Goal: Find specific page/section: Find specific page/section

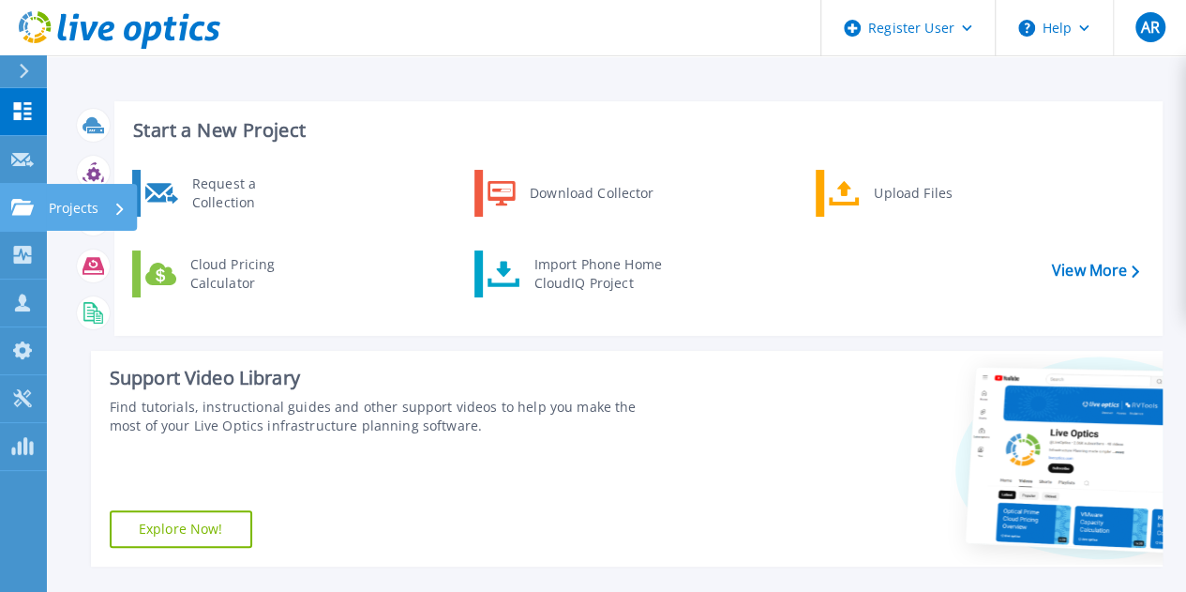
drag, startPoint x: 25, startPoint y: 206, endPoint x: 56, endPoint y: 205, distance: 31.0
click at [25, 206] on icon at bounding box center [22, 207] width 23 height 16
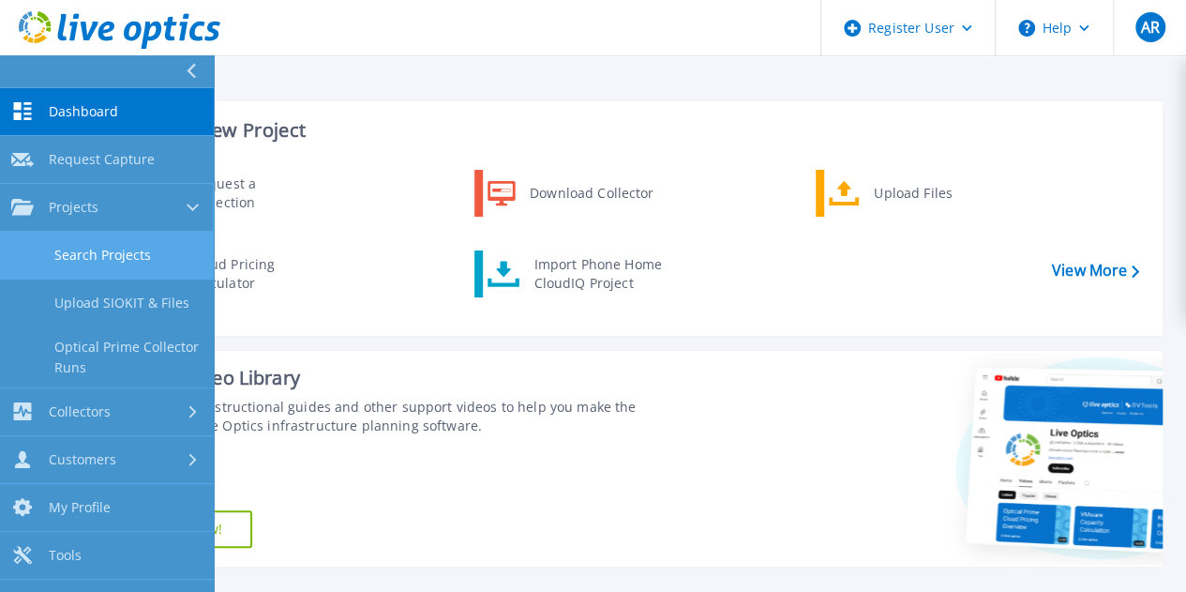
click at [130, 246] on link "Search Projects" at bounding box center [107, 256] width 214 height 48
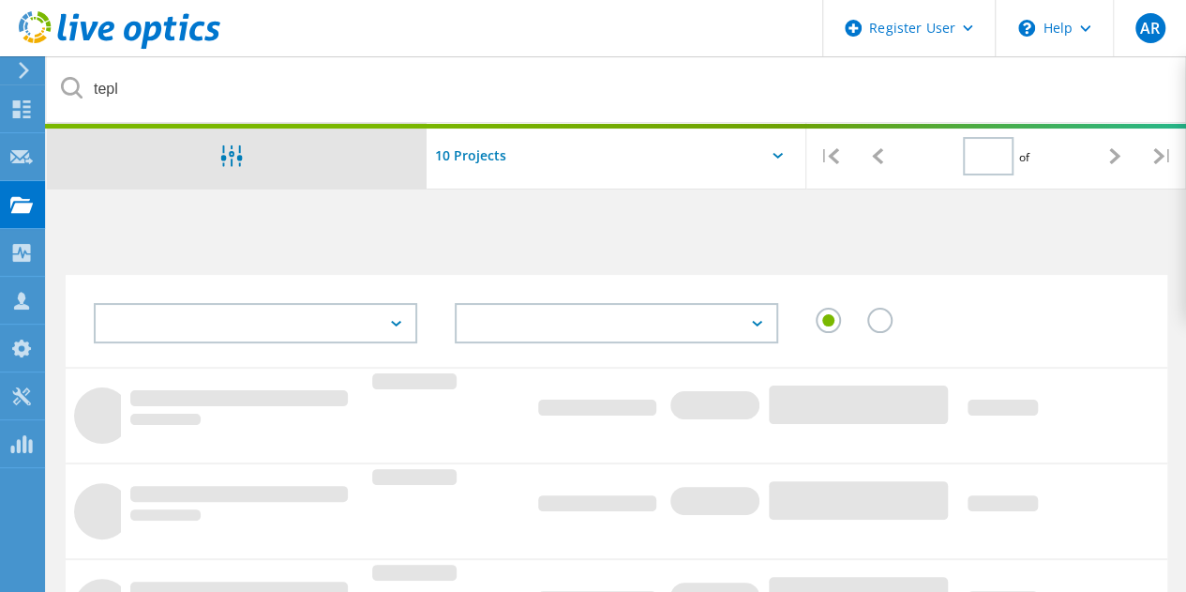
type input "1"
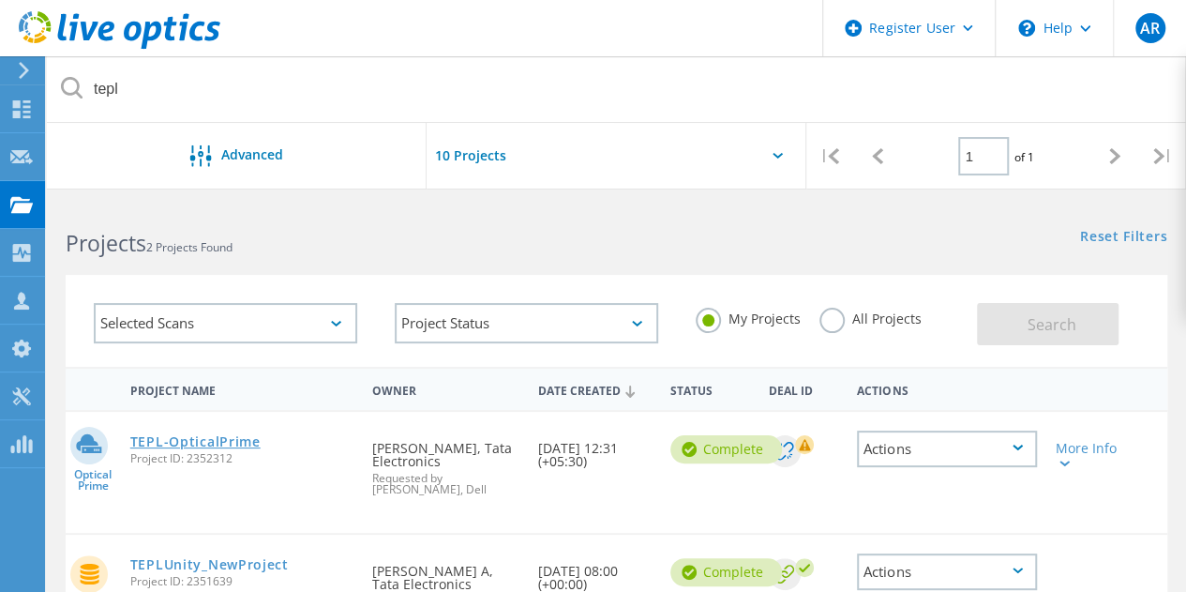
click at [251, 439] on link "TEPL-OpticalPrime" at bounding box center [195, 441] width 130 height 13
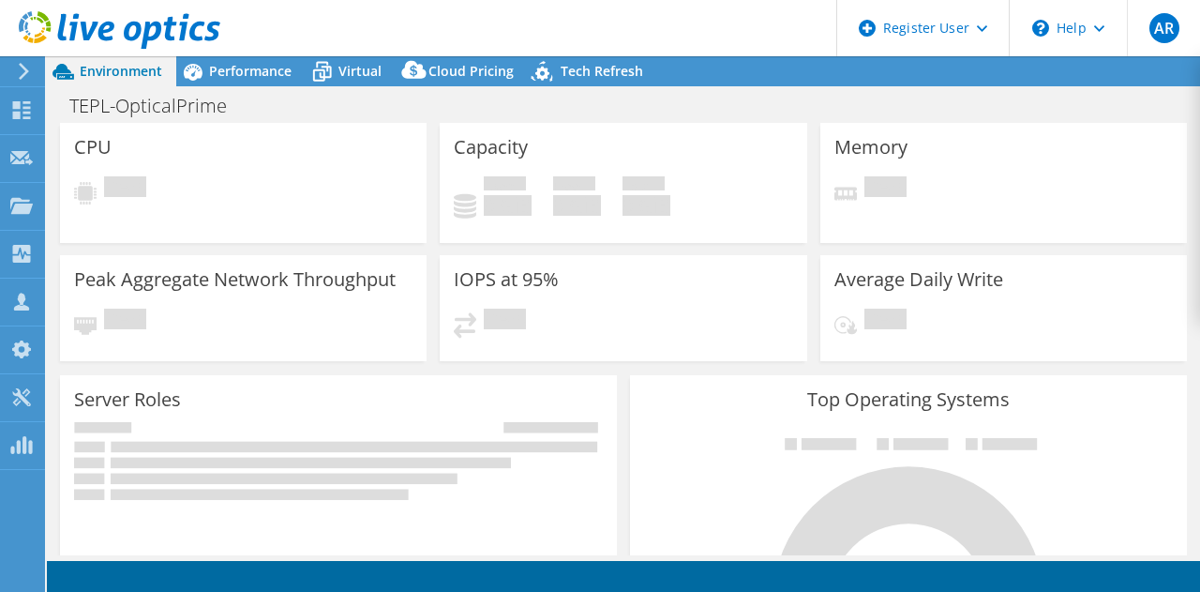
select select "USD"
select select "Mumbai"
